Goal: Information Seeking & Learning: Learn about a topic

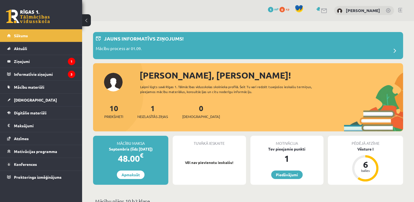
click at [388, 10] on link at bounding box center [388, 10] width 5 height 5
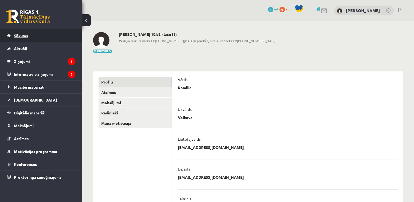
click at [49, 38] on link "Sākums" at bounding box center [41, 35] width 68 height 13
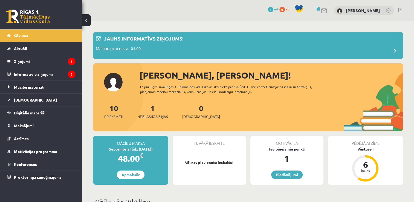
drag, startPoint x: 397, startPoint y: 0, endPoint x: 264, endPoint y: 23, distance: 135.4
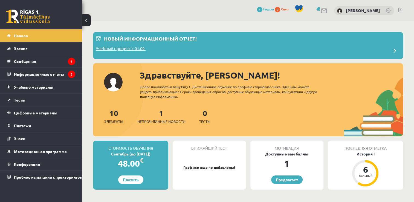
click at [155, 39] on p "Новый информационный отчет!" at bounding box center [150, 38] width 93 height 7
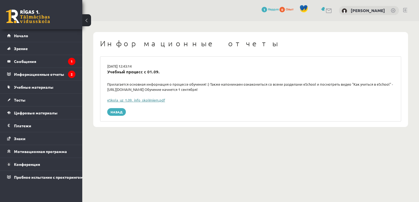
click at [147, 101] on link "eSkola_uz_1.09._info_skolēniem.pdf" at bounding box center [136, 100] width 58 height 5
click at [36, 38] on link "Начало" at bounding box center [41, 35] width 68 height 13
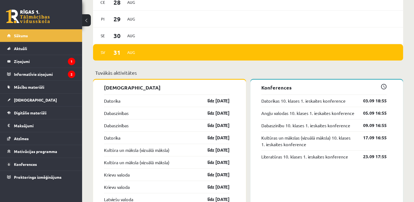
scroll to position [438, 0]
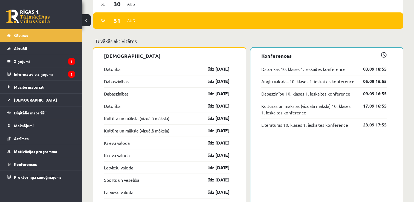
click at [378, 39] on p "Tuvākās aktivitātes" at bounding box center [248, 40] width 306 height 7
click at [384, 56] on span at bounding box center [384, 55] width 6 height 6
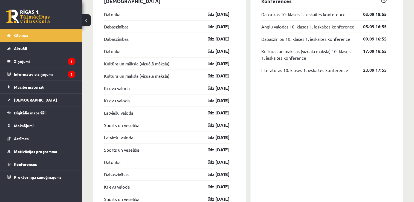
scroll to position [466, 0]
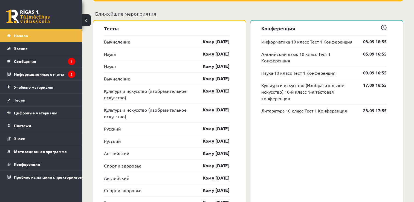
click at [384, 29] on span at bounding box center [384, 28] width 6 height 6
click at [382, 42] on link "03.09 18:55" at bounding box center [371, 41] width 32 height 7
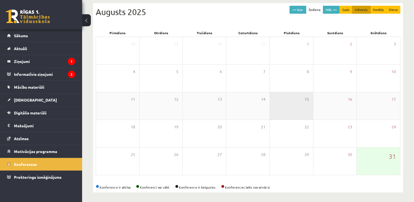
scroll to position [59, 0]
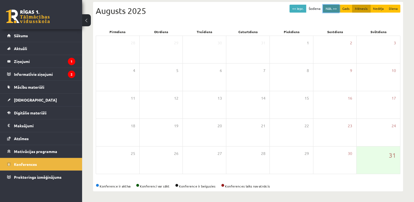
click at [332, 10] on button "Nāk. >>" at bounding box center [331, 9] width 17 height 8
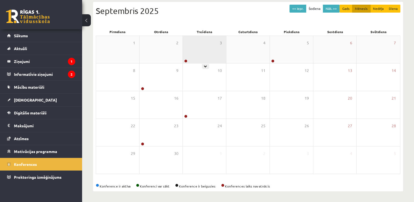
click at [218, 52] on div "3" at bounding box center [204, 49] width 43 height 27
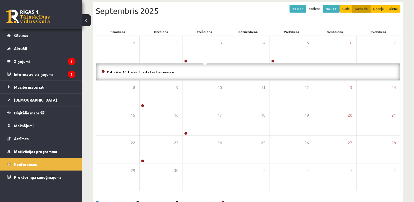
drag, startPoint x: 205, startPoint y: 71, endPoint x: 199, endPoint y: 71, distance: 5.2
click at [205, 71] on li "Datorikas 10. klases 1. ieskaites konference" at bounding box center [248, 72] width 293 height 6
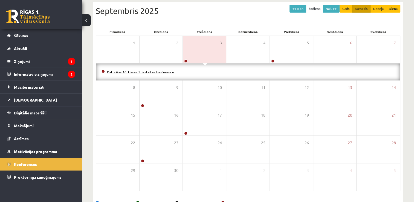
click at [168, 72] on link "Datorikas 10. klases 1. ieskaites konference" at bounding box center [140, 72] width 67 height 4
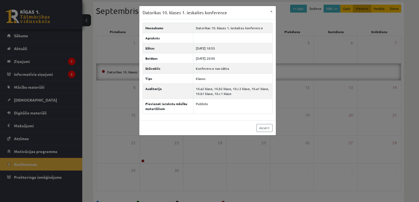
click at [320, 85] on div "Datorikas 10. klases 1. ieskaites konference × Nosaukums Datorikas 10. klases 1…" at bounding box center [209, 101] width 419 height 202
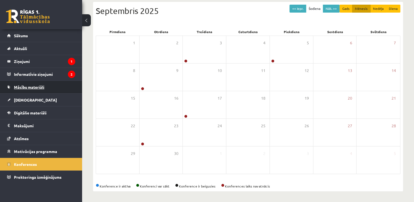
click at [51, 87] on link "Mācību materiāli" at bounding box center [41, 87] width 68 height 13
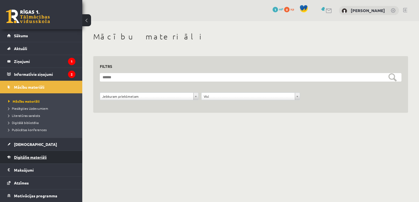
click at [30, 158] on span "Digitālie materiāli" at bounding box center [30, 157] width 33 height 5
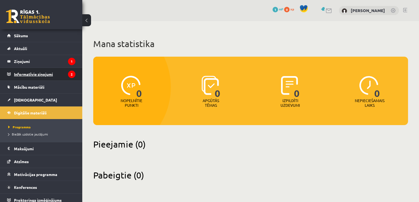
click at [36, 76] on legend "Informatīvie ziņojumi 2" at bounding box center [44, 74] width 61 height 13
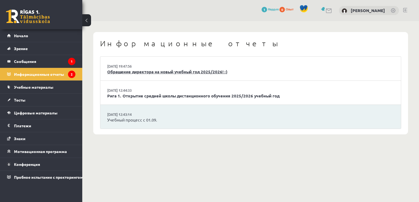
click at [150, 68] on li "29.08.2025 19:47:56 Обращение директора на новый учебный год 2025/2026! :)" at bounding box center [250, 69] width 300 height 24
click at [201, 73] on link "Обращение директора на новый учебный год 2025/2026! :)" at bounding box center [250, 72] width 287 height 6
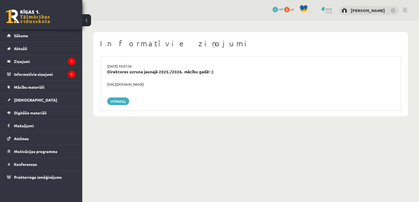
click at [142, 128] on body "0 Dāvanas 1 mP 0 xp [PERSON_NAME] Sākums Aktuāli Kā mācīties eSKOLĀ Kontakti No…" at bounding box center [209, 101] width 419 height 202
click at [59, 76] on legend "Informatīvie ziņojumi 1" at bounding box center [44, 74] width 61 height 13
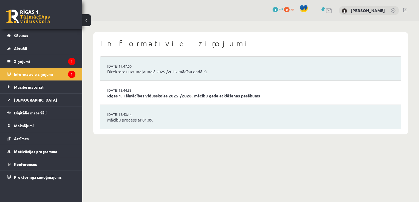
click at [147, 96] on link "Rīgas 1. Tālmācības vidusskolas 2025./2026. mācību gada atklāšanas pasākums" at bounding box center [250, 96] width 287 height 6
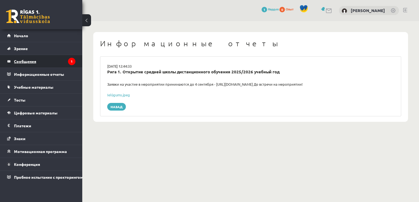
click at [56, 60] on legend "Сообщения 1" at bounding box center [44, 61] width 61 height 13
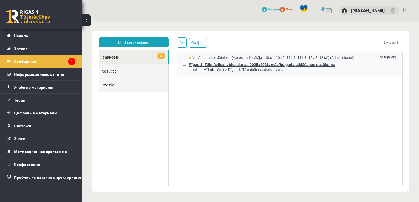
click at [222, 71] on span "Labdien! Mīļi aicinām uz Rīgas 1. Tālmācības vidusskolas ..." at bounding box center [293, 69] width 208 height 5
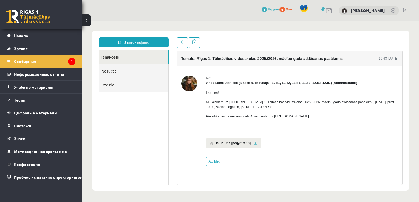
drag, startPoint x: 217, startPoint y: 124, endPoint x: 330, endPoint y: 173, distance: 122.8
click at [331, 175] on div "Temats: Rīgas 1. Tālmācības vidusskolas 2025./2026. mācību gada atklāšanas pasā…" at bounding box center [290, 118] width 226 height 135
click at [207, 93] on div "No: [PERSON_NAME] Jātniece (klases audzinātāja - 10.c1, 10.c2, 11.b1, 11.b3, 12…" at bounding box center [289, 121] width 217 height 91
drag, startPoint x: 207, startPoint y: 93, endPoint x: 201, endPoint y: 100, distance: 9.9
click at [201, 100] on div "No: Anda Laine Jātniece (klases audzinātāja - 10.c1, 10.c2, 11.b1, 11.b3, 12.a2…" at bounding box center [289, 121] width 217 height 91
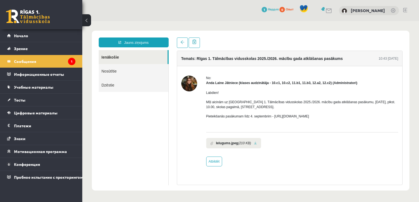
drag, startPoint x: 205, startPoint y: 93, endPoint x: 345, endPoint y: 115, distance: 141.2
click at [345, 115] on div "No: Anda Laine Jātniece (klases audzinātāja - 10.c1, 10.c2, 11.b1, 11.b3, 12.a2…" at bounding box center [289, 121] width 217 height 91
drag, startPoint x: 345, startPoint y: 115, endPoint x: 396, endPoint y: 75, distance: 64.7
click at [396, 75] on div "No: Anda Laine Jātniece (klases audzinātāja - 10.c1, 10.c2, 11.b1, 11.b3, 12.a2…" at bounding box center [289, 121] width 225 height 110
click at [254, 143] on link at bounding box center [255, 144] width 3 height 4
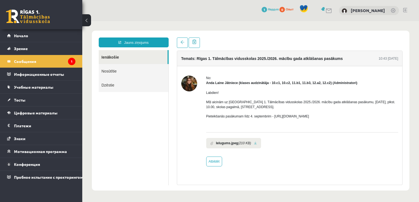
click at [285, 126] on div "Labdien! Mīļi aicinām uz Rīgas 1. Tālmācības vidusskolas 2025./2026. mācību gad…" at bounding box center [302, 106] width 192 height 43
drag, startPoint x: 272, startPoint y: 117, endPoint x: 325, endPoint y: 121, distance: 53.1
click at [325, 121] on div "Labdien! Mīļi aicinām uz Rīgas 1. Tālmācības vidusskolas 2025./2026. mācību gad…" at bounding box center [302, 106] width 192 height 43
click at [290, 117] on p "Pieteikšanās pasākumam līdz 4. septembrim - https://forms.gle/3LWjJyadUWzknJDe9" at bounding box center [302, 116] width 192 height 5
drag, startPoint x: 271, startPoint y: 116, endPoint x: 345, endPoint y: 118, distance: 73.7
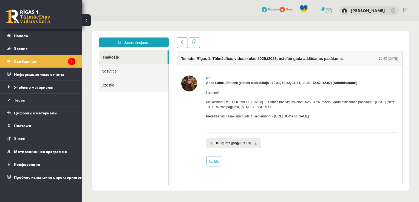
click at [345, 118] on p "Pieteikšanās pasākumam līdz 4. septembrim - https://forms.gle/3LWjJyadUWzknJDe9" at bounding box center [302, 116] width 192 height 5
click at [41, 60] on legend "Сообщения 1" at bounding box center [44, 61] width 61 height 13
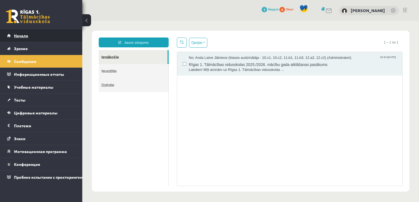
click at [29, 36] on link "Начало" at bounding box center [41, 35] width 68 height 13
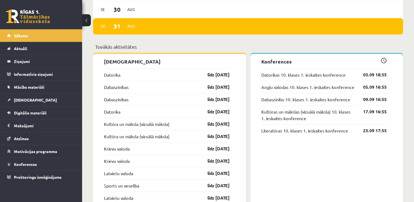
scroll to position [411, 0]
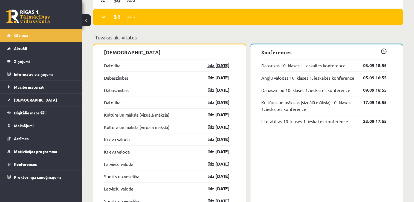
click at [221, 66] on link "līdz [DATE]" at bounding box center [214, 65] width 32 height 7
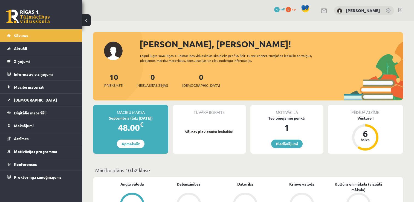
scroll to position [411, 0]
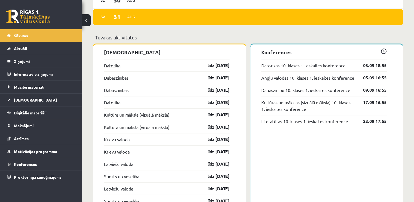
click at [114, 66] on link "Datorika" at bounding box center [112, 65] width 16 height 7
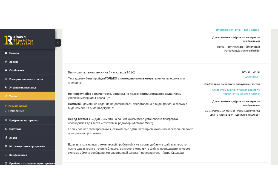
scroll to position [204, 0]
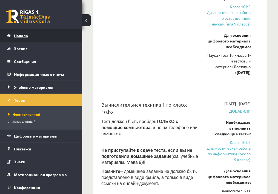
click at [28, 31] on link "Начало" at bounding box center [41, 35] width 68 height 13
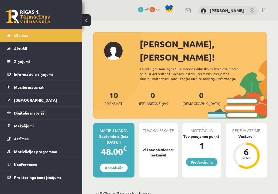
drag, startPoint x: 111, startPoint y: 6, endPoint x: 97, endPoint y: 10, distance: 14.5
click at [97, 10] on div "0 Dāvanas 1 mP 0 xp Kamilla Volkova" at bounding box center [180, 10] width 196 height 21
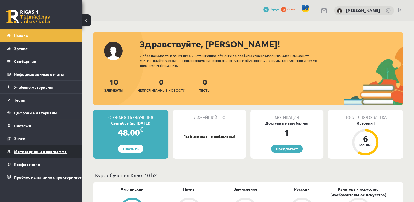
click at [68, 154] on link "Мотивационная программа" at bounding box center [41, 151] width 68 height 13
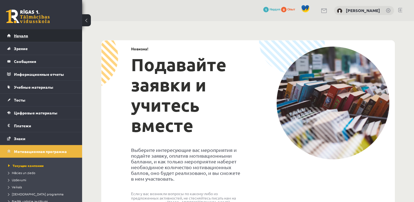
click at [35, 35] on link "Начало" at bounding box center [41, 35] width 68 height 13
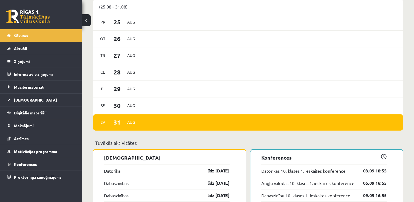
scroll to position [247, 0]
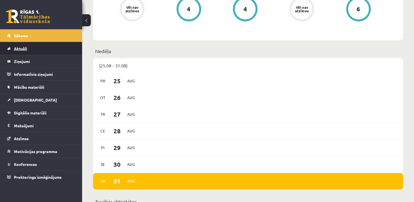
click at [43, 52] on link "Aktuāli" at bounding box center [41, 48] width 68 height 13
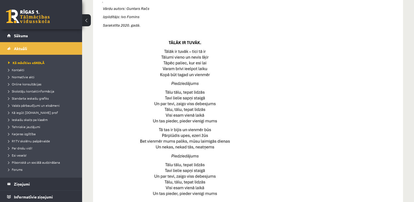
scroll to position [274, 0]
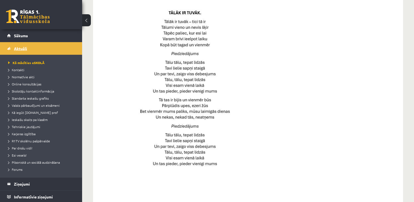
click at [38, 46] on link "Aktuāli" at bounding box center [41, 48] width 68 height 13
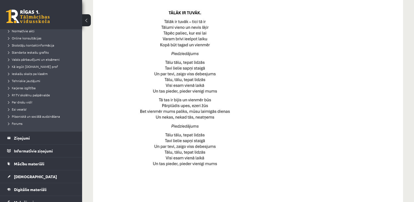
scroll to position [103, 0]
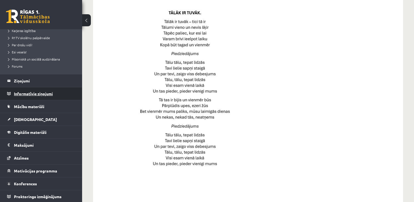
click at [36, 94] on legend "Informatīvie ziņojumi 0" at bounding box center [44, 93] width 61 height 13
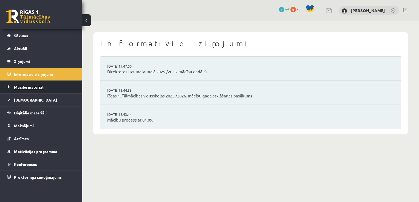
click at [49, 85] on link "Mācību materiāli" at bounding box center [41, 87] width 68 height 13
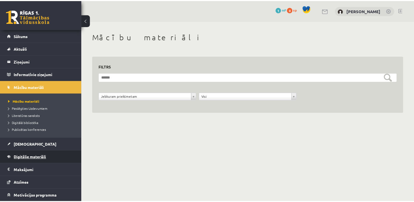
scroll to position [25, 0]
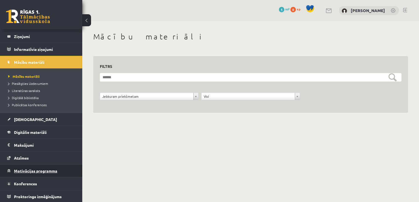
click at [55, 168] on span "Motivācijas programma" at bounding box center [35, 170] width 43 height 5
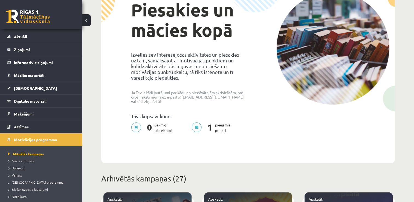
scroll to position [39, 0]
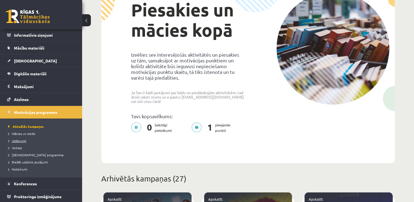
click at [21, 141] on span "Uzdevumi" at bounding box center [17, 141] width 18 height 4
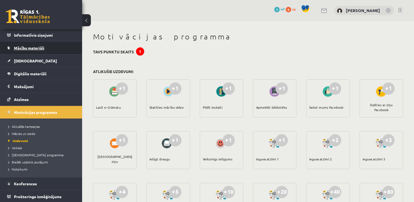
click at [50, 49] on link "Mācību materiāli" at bounding box center [41, 48] width 68 height 13
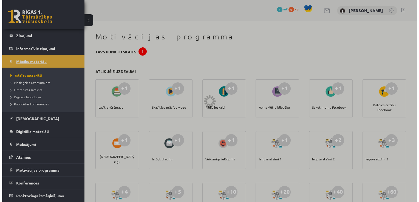
scroll to position [25, 0]
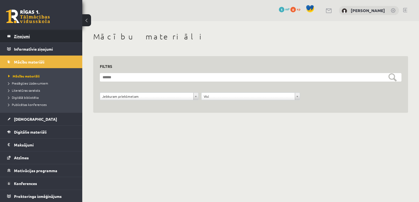
click at [37, 38] on legend "Ziņojumi 0" at bounding box center [44, 36] width 61 height 13
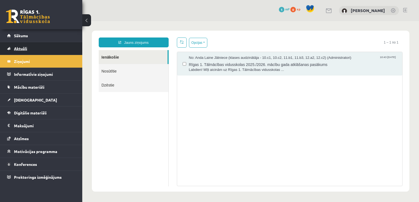
click at [32, 48] on link "Aktuāli" at bounding box center [41, 48] width 68 height 13
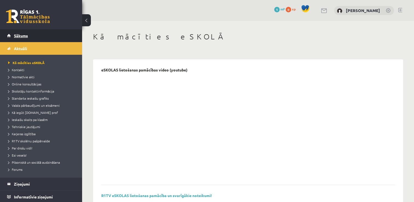
click at [38, 38] on link "Sākums" at bounding box center [41, 35] width 68 height 13
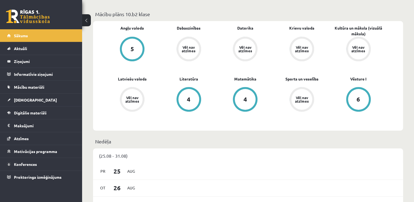
scroll to position [164, 0]
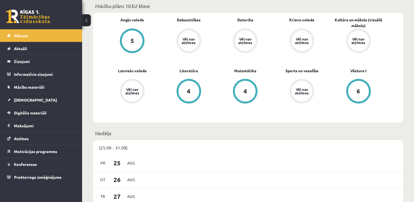
click at [115, 146] on div "(25.08 - 31.08)" at bounding box center [248, 147] width 310 height 15
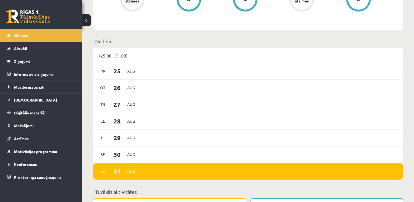
scroll to position [274, 0]
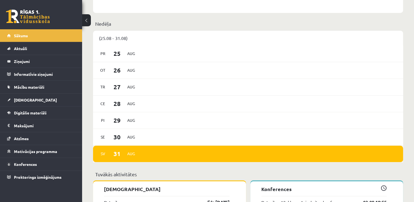
click at [101, 150] on span "Sv" at bounding box center [103, 154] width 12 height 8
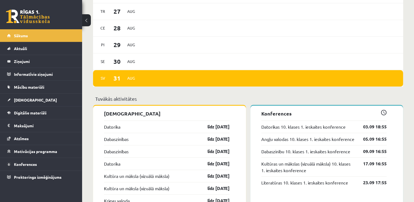
scroll to position [330, 0]
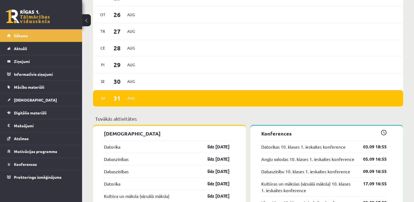
click at [385, 132] on span at bounding box center [384, 133] width 6 height 6
click at [138, 85] on div "Se [DATE]" at bounding box center [248, 81] width 310 height 17
click at [141, 85] on div "Se [DATE]" at bounding box center [248, 81] width 310 height 17
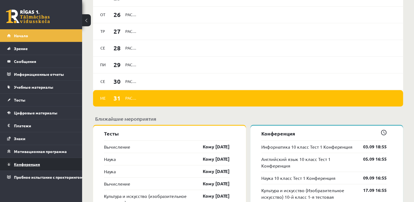
click at [44, 162] on link "Конференция" at bounding box center [41, 164] width 68 height 13
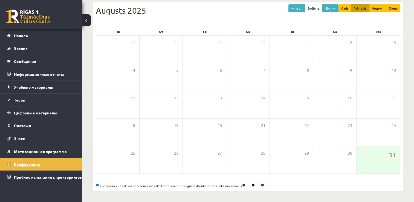
scroll to position [59, 0]
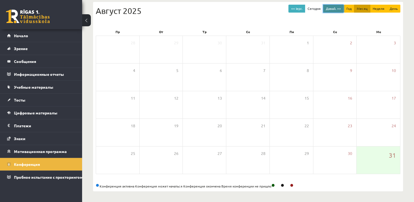
click at [333, 10] on button "Давай. >>" at bounding box center [334, 9] width 21 height 8
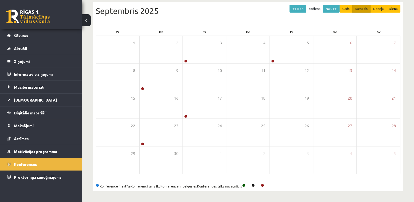
click at [283, 187] on div "Konference ir aktīva Konferenci var sākt Konference ir beigusies Konferences la…" at bounding box center [248, 186] width 305 height 5
